Goal: Task Accomplishment & Management: Manage account settings

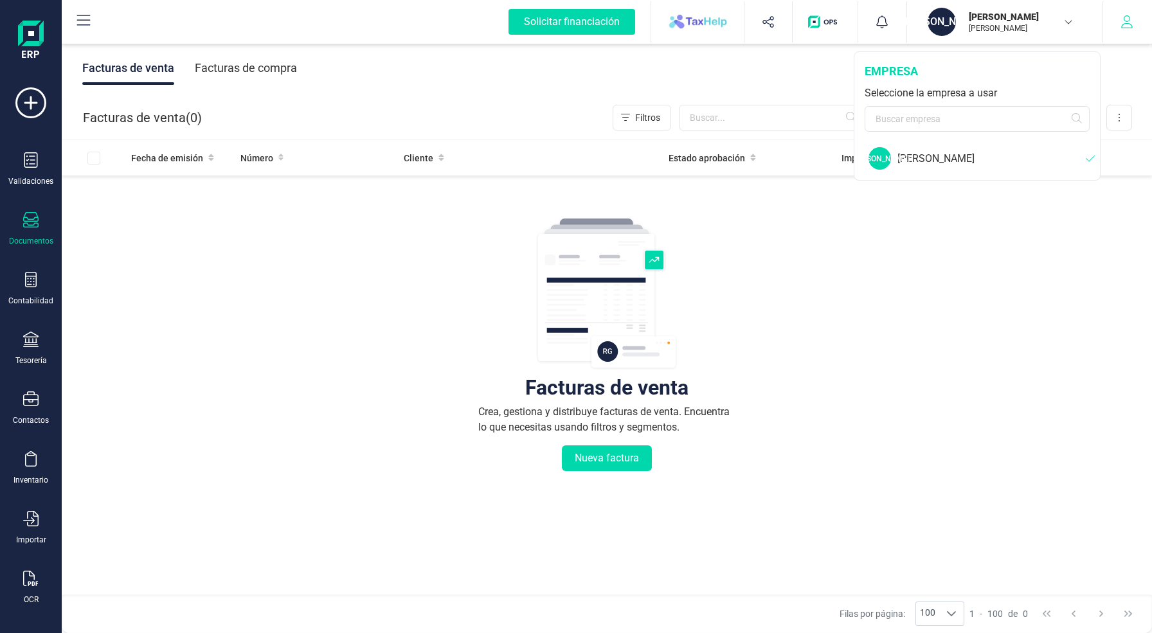
click at [1125, 24] on icon "button" at bounding box center [1126, 21] width 13 height 13
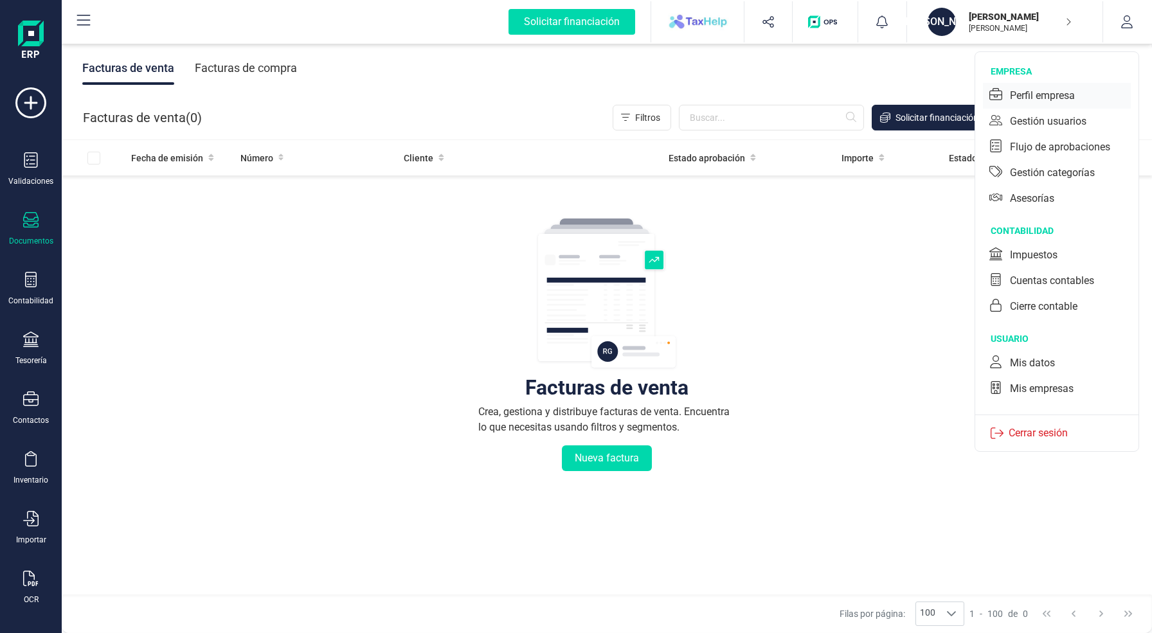
click at [1067, 99] on div "Perfil empresa" at bounding box center [1042, 95] width 65 height 15
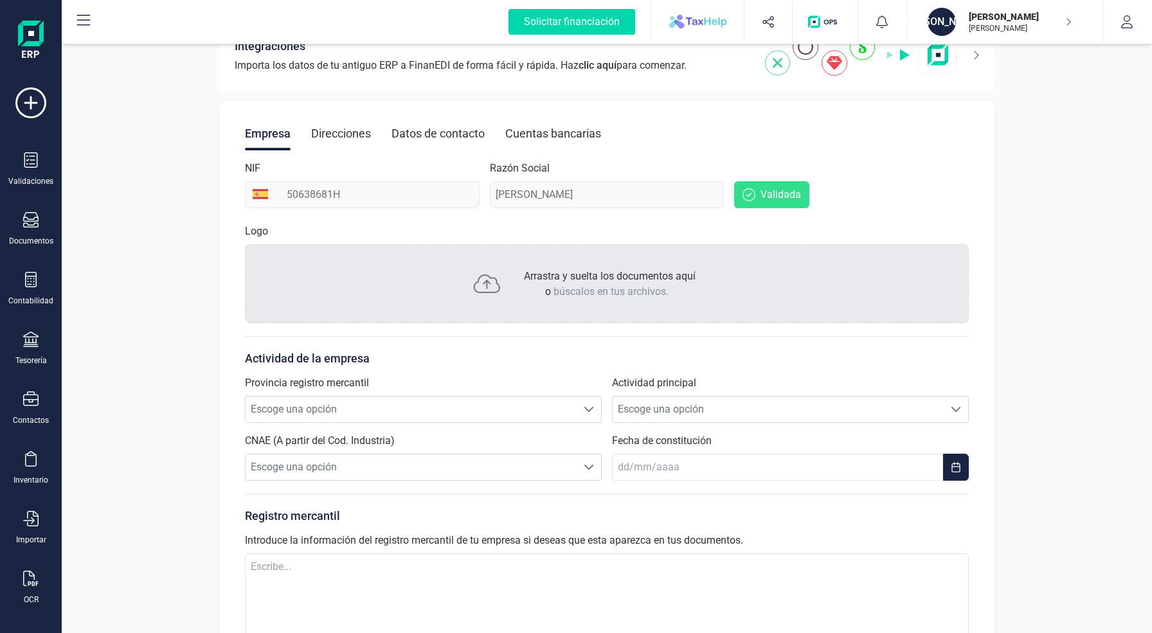
scroll to position [123, 0]
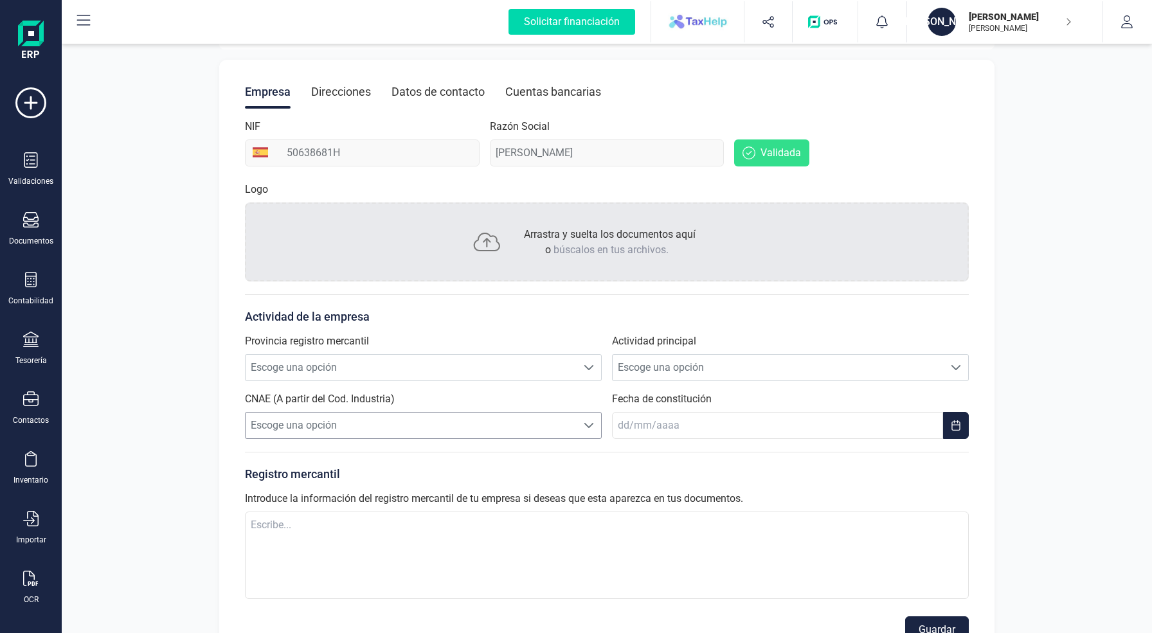
click at [495, 425] on span "Escoge una opción" at bounding box center [411, 426] width 331 height 26
click at [694, 377] on span "Escoge una opción" at bounding box center [778, 368] width 331 height 26
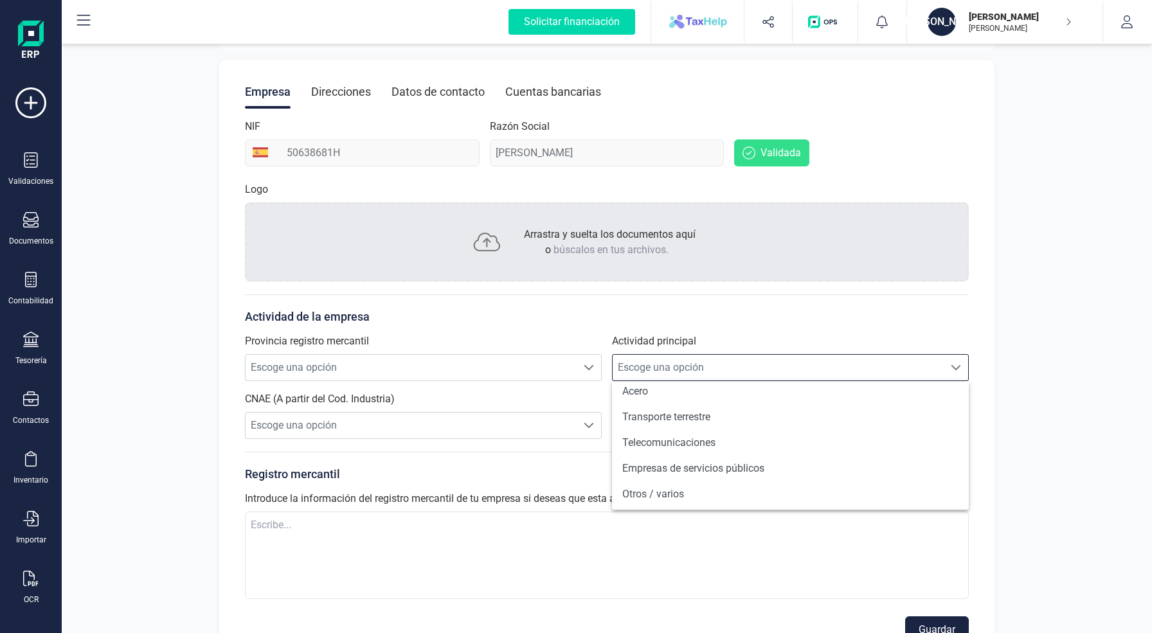
scroll to position [906, 0]
click at [704, 443] on li "Telecomunicaciones" at bounding box center [790, 444] width 357 height 26
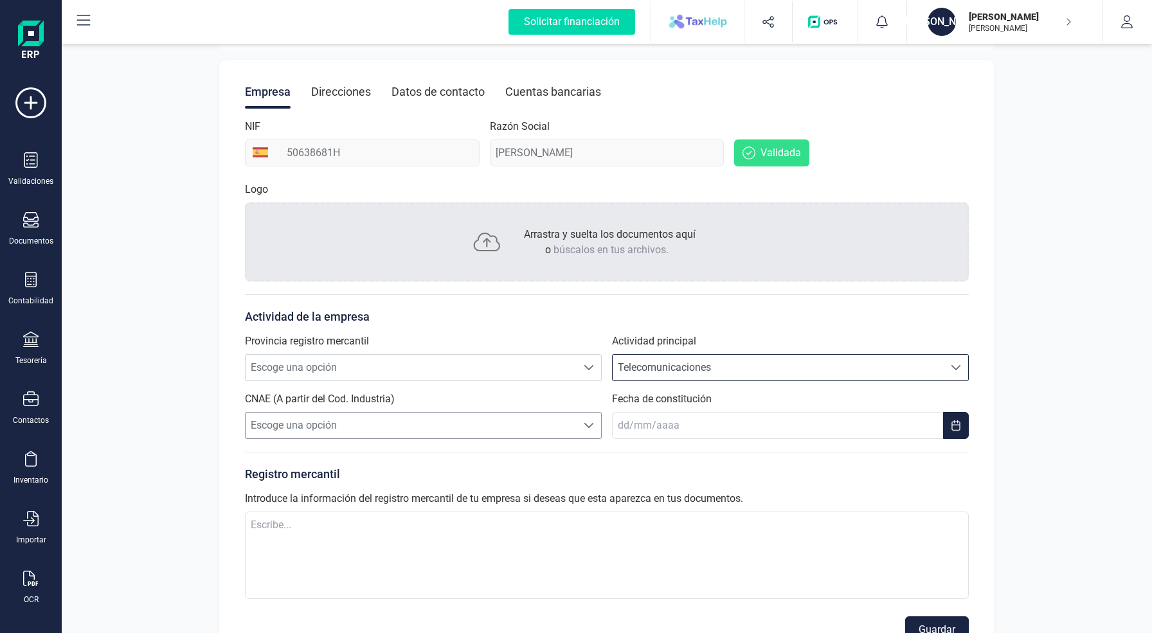
click at [534, 425] on span "Escoge una opción" at bounding box center [411, 426] width 331 height 26
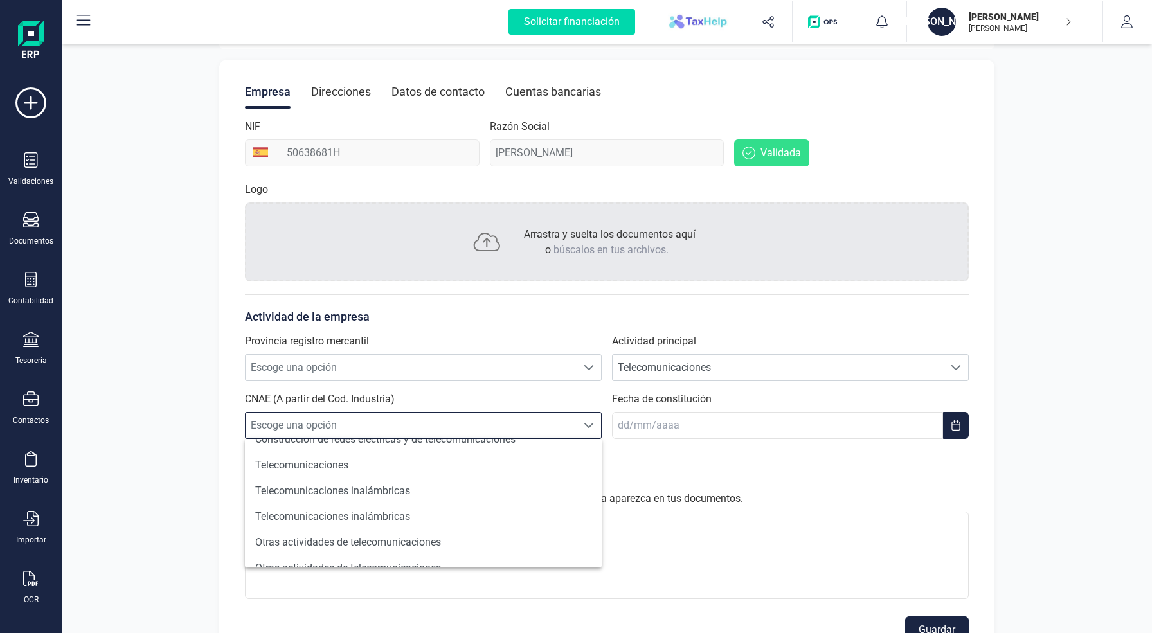
scroll to position [73, 0]
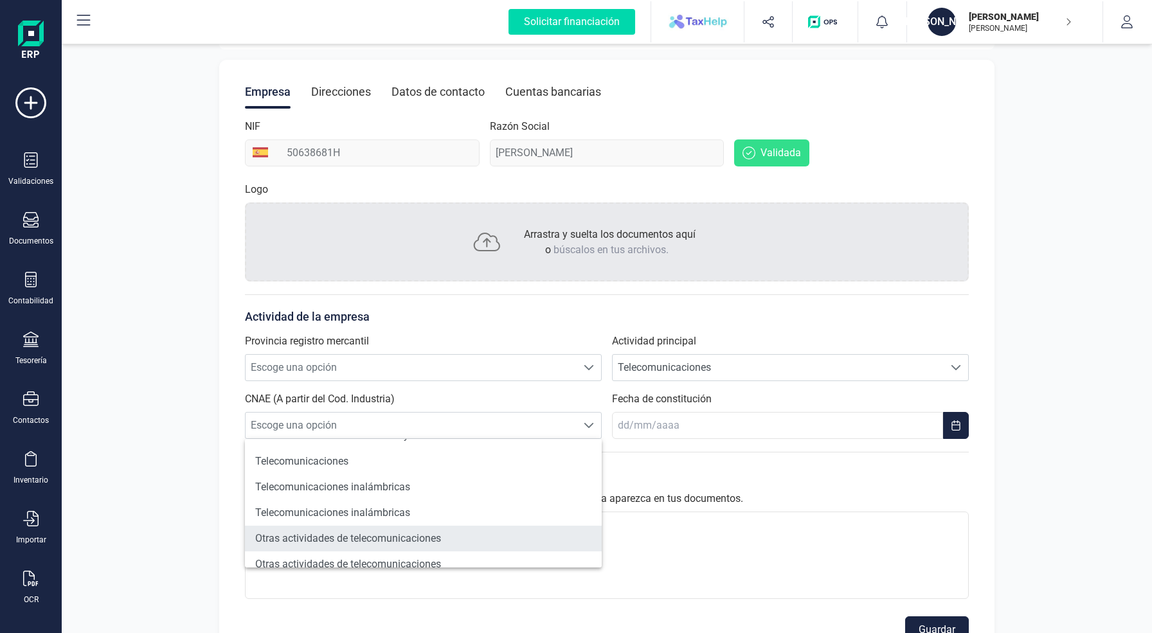
click at [419, 539] on li "Otras actividades de telecomunicaciones" at bounding box center [423, 539] width 357 height 26
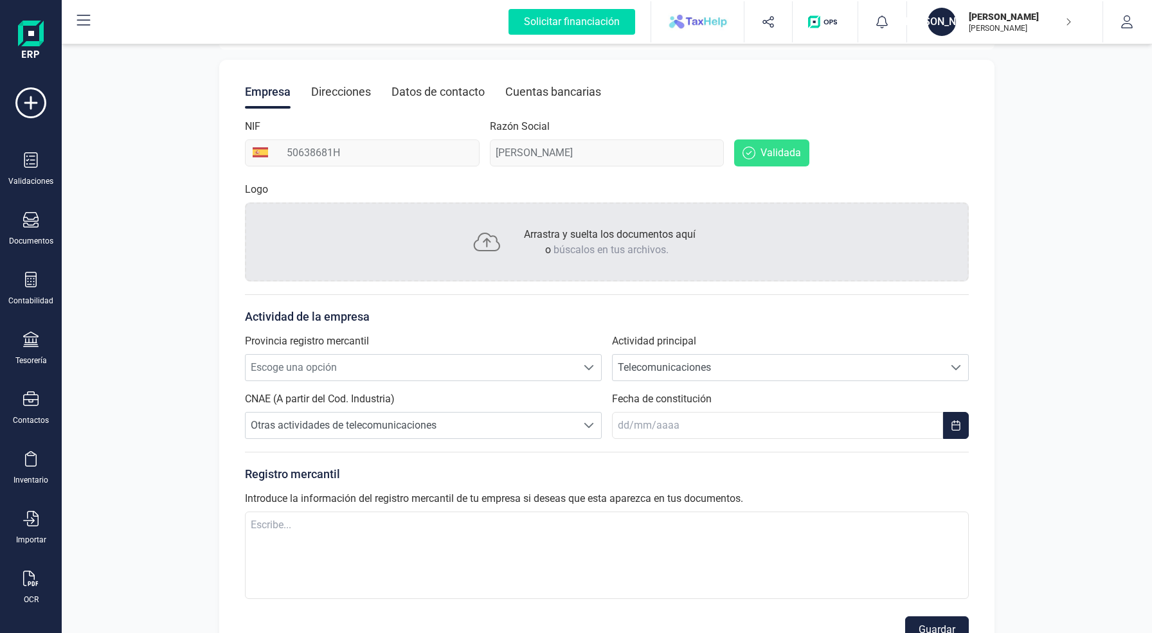
click at [866, 460] on div "Registro mercantil Introduce la información del registro mercantil de tu empres…" at bounding box center [607, 528] width 724 height 152
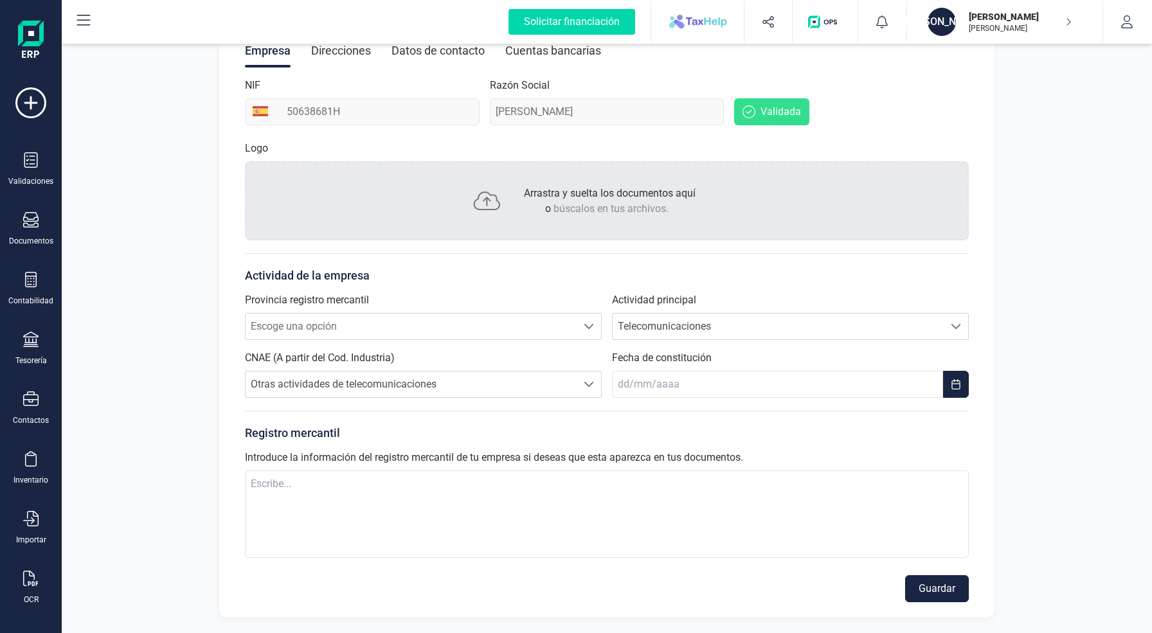
click at [927, 589] on button "Guardar" at bounding box center [937, 588] width 64 height 27
click at [506, 319] on span "Escoge una opción" at bounding box center [411, 327] width 331 height 26
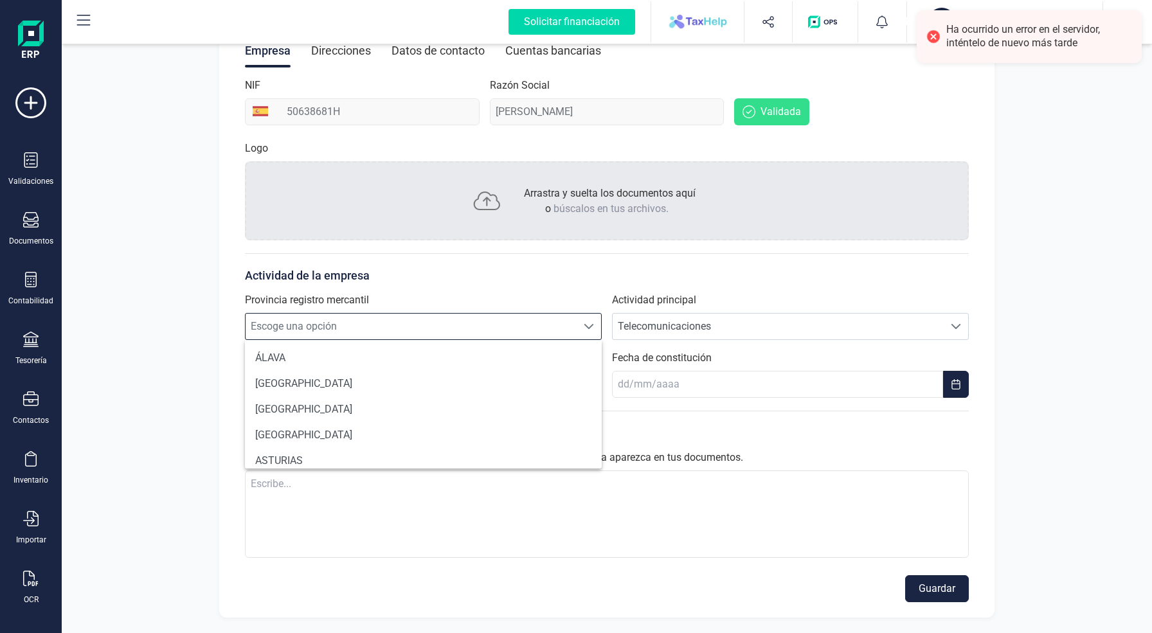
scroll to position [8, 57]
click at [506, 319] on span "Escoge una opción" at bounding box center [411, 327] width 331 height 26
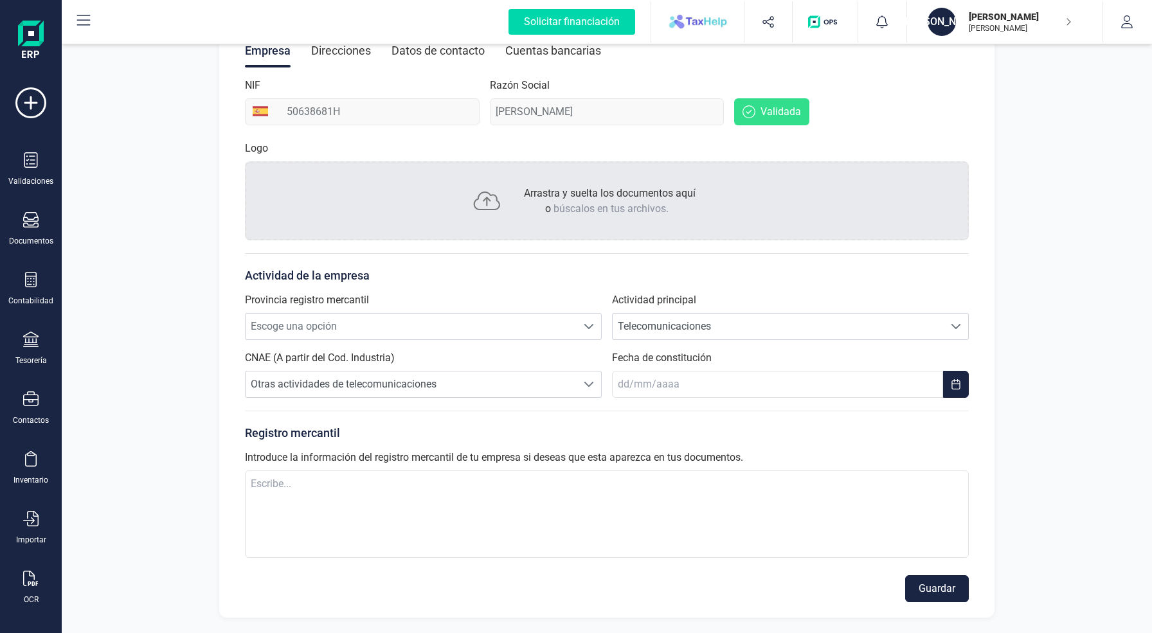
click at [470, 277] on p "Actividad de la empresa" at bounding box center [607, 276] width 724 height 18
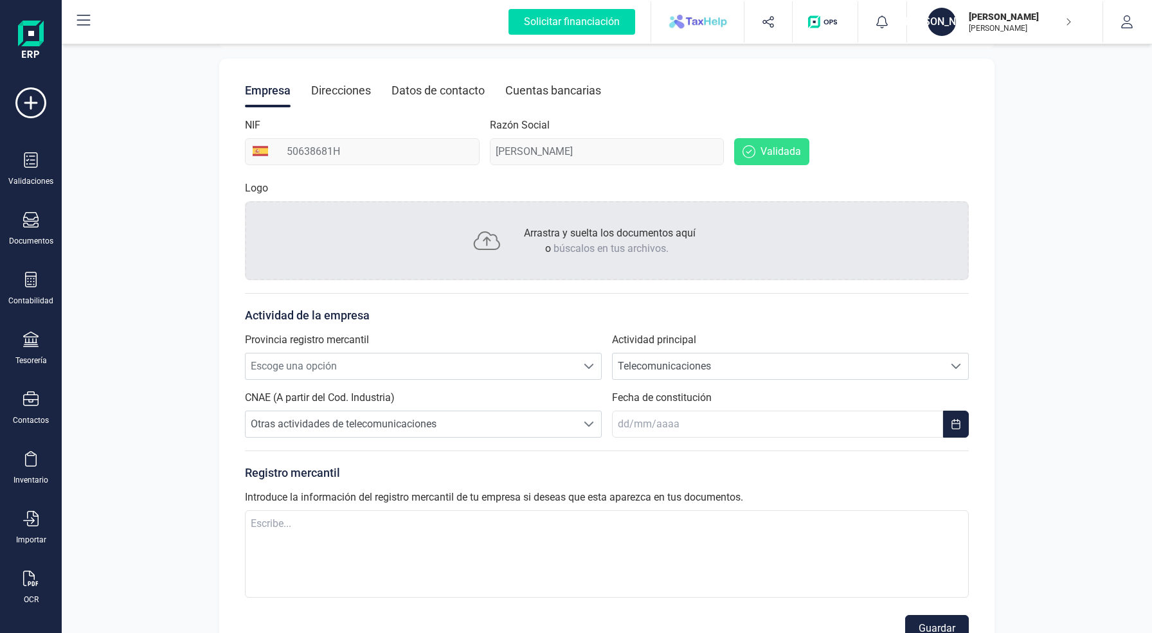
scroll to position [0, 0]
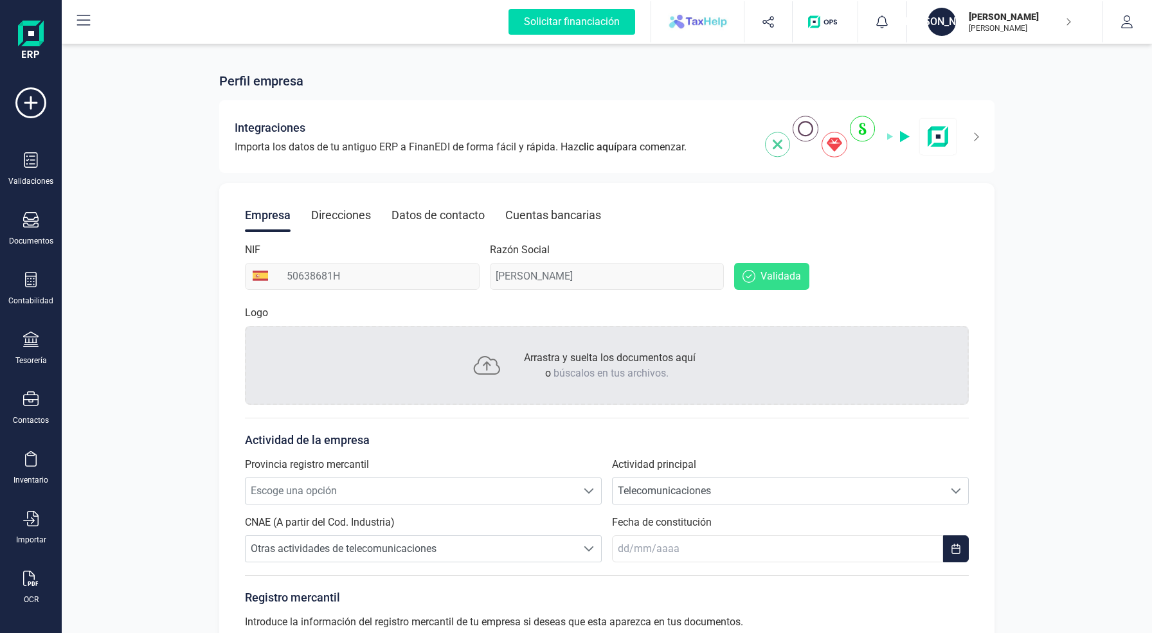
click at [348, 219] on div "Direcciones" at bounding box center [341, 215] width 60 height 33
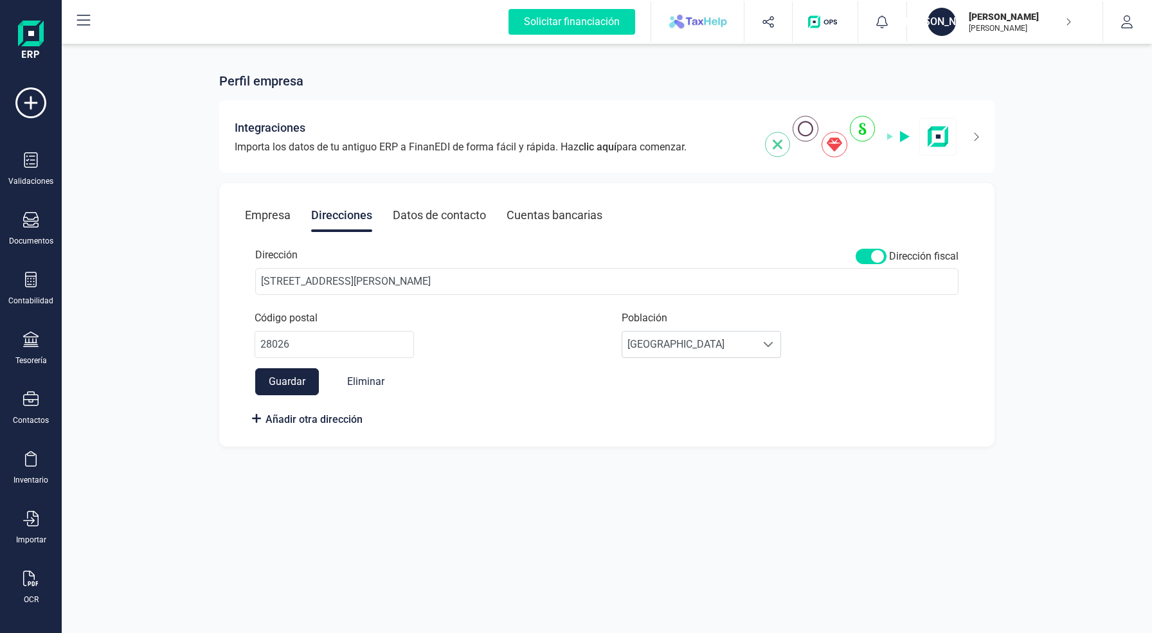
click at [402, 215] on div "Datos de contacto" at bounding box center [439, 215] width 93 height 33
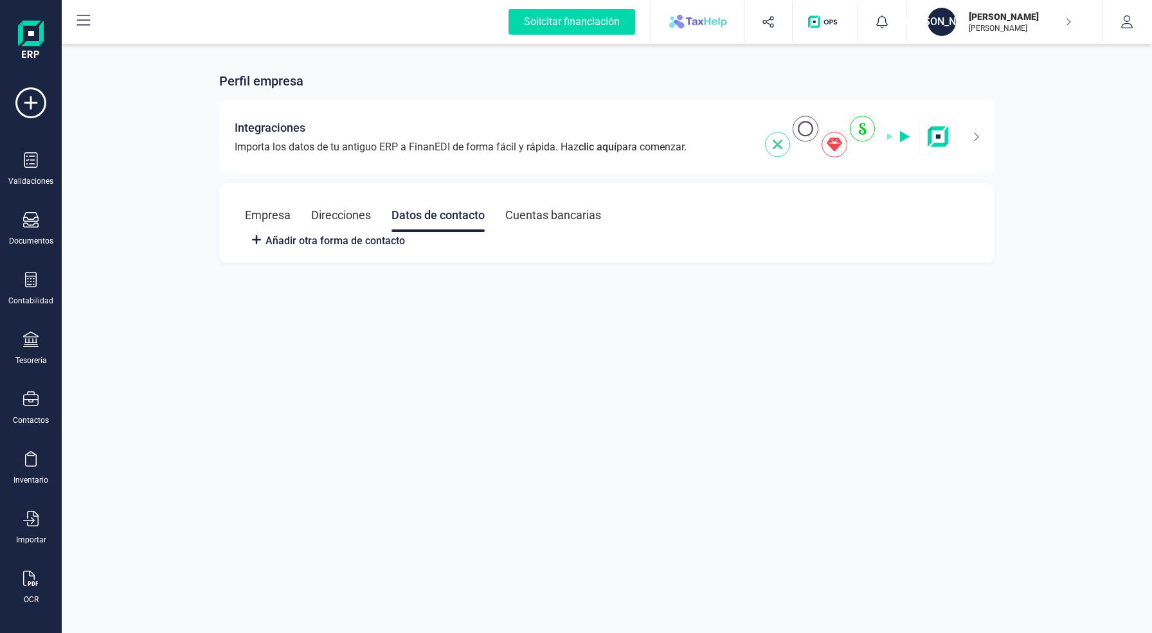
click at [487, 215] on div "Empresa Direcciones Datos de contacto Cuentas bancarias" at bounding box center [607, 215] width 724 height 33
click at [267, 212] on div "Empresa" at bounding box center [268, 215] width 46 height 33
